Goal: Transaction & Acquisition: Purchase product/service

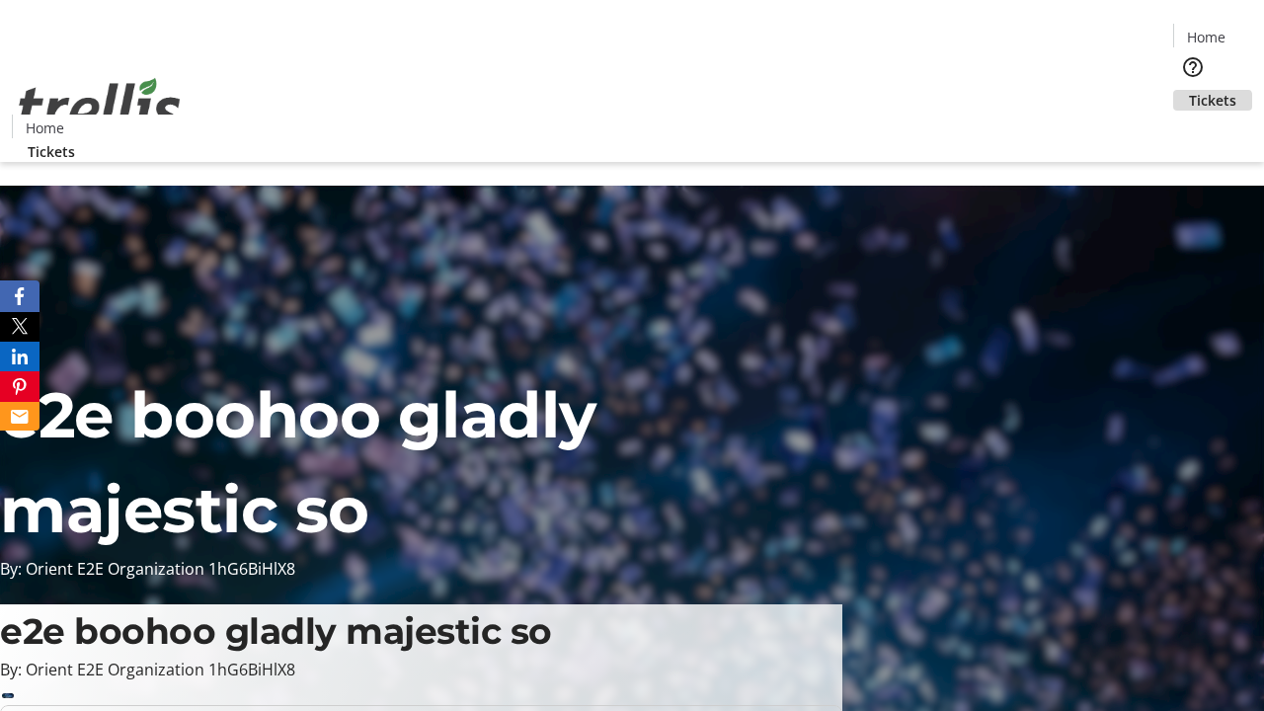
click at [1189, 90] on span "Tickets" at bounding box center [1212, 100] width 47 height 21
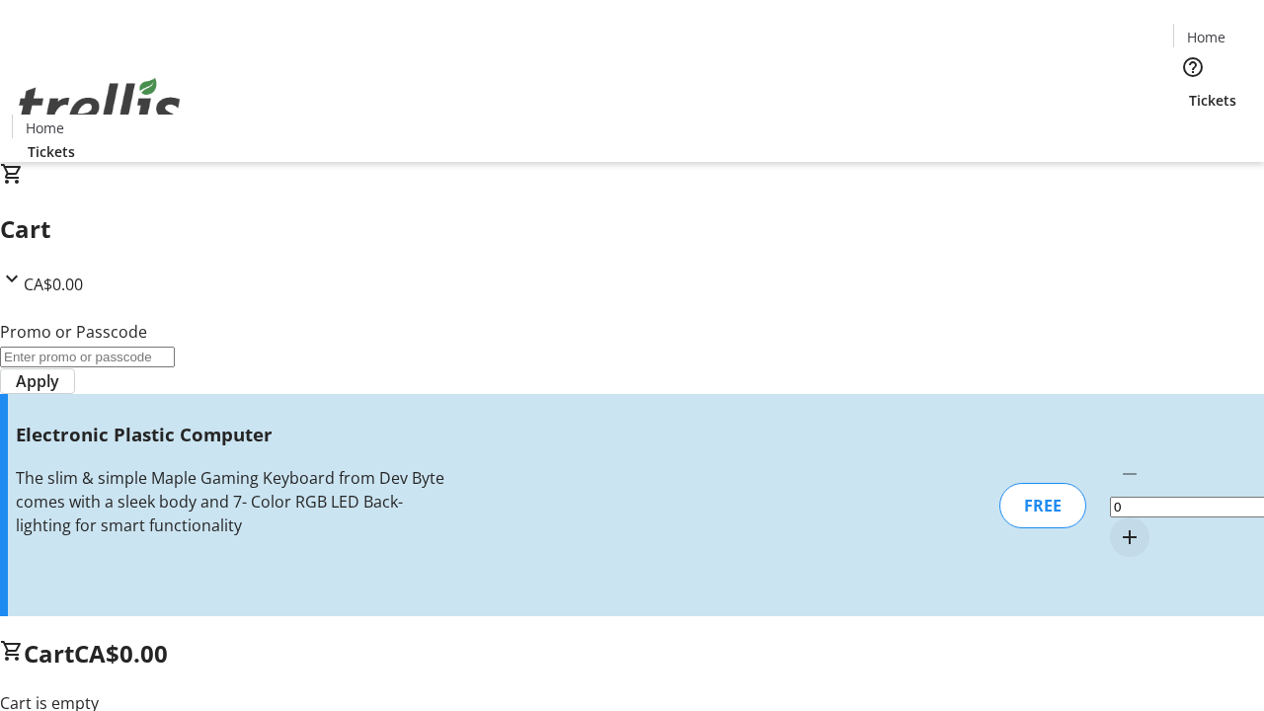
click at [1118, 526] on mat-icon "Increment by one" at bounding box center [1130, 538] width 24 height 24
type input "1"
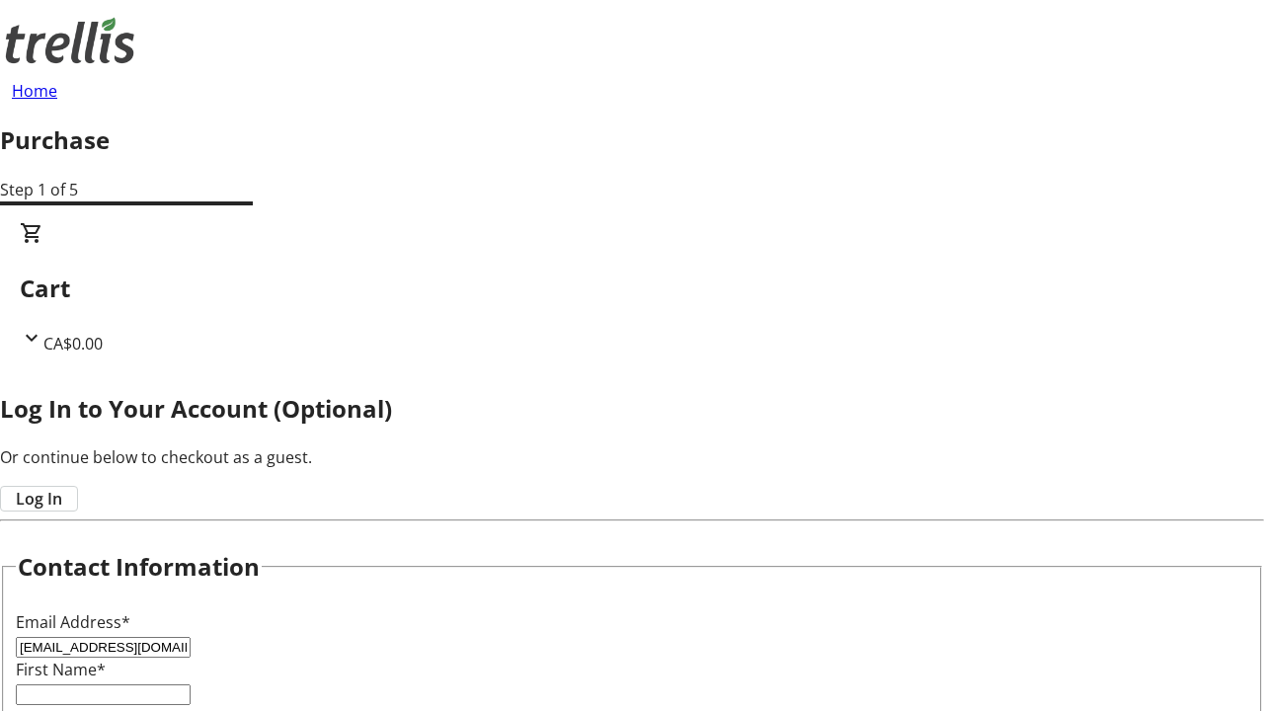
type input "[EMAIL_ADDRESS][DOMAIN_NAME]"
type input "[PERSON_NAME]"
type input "Watsica"
